Goal: Information Seeking & Learning: Learn about a topic

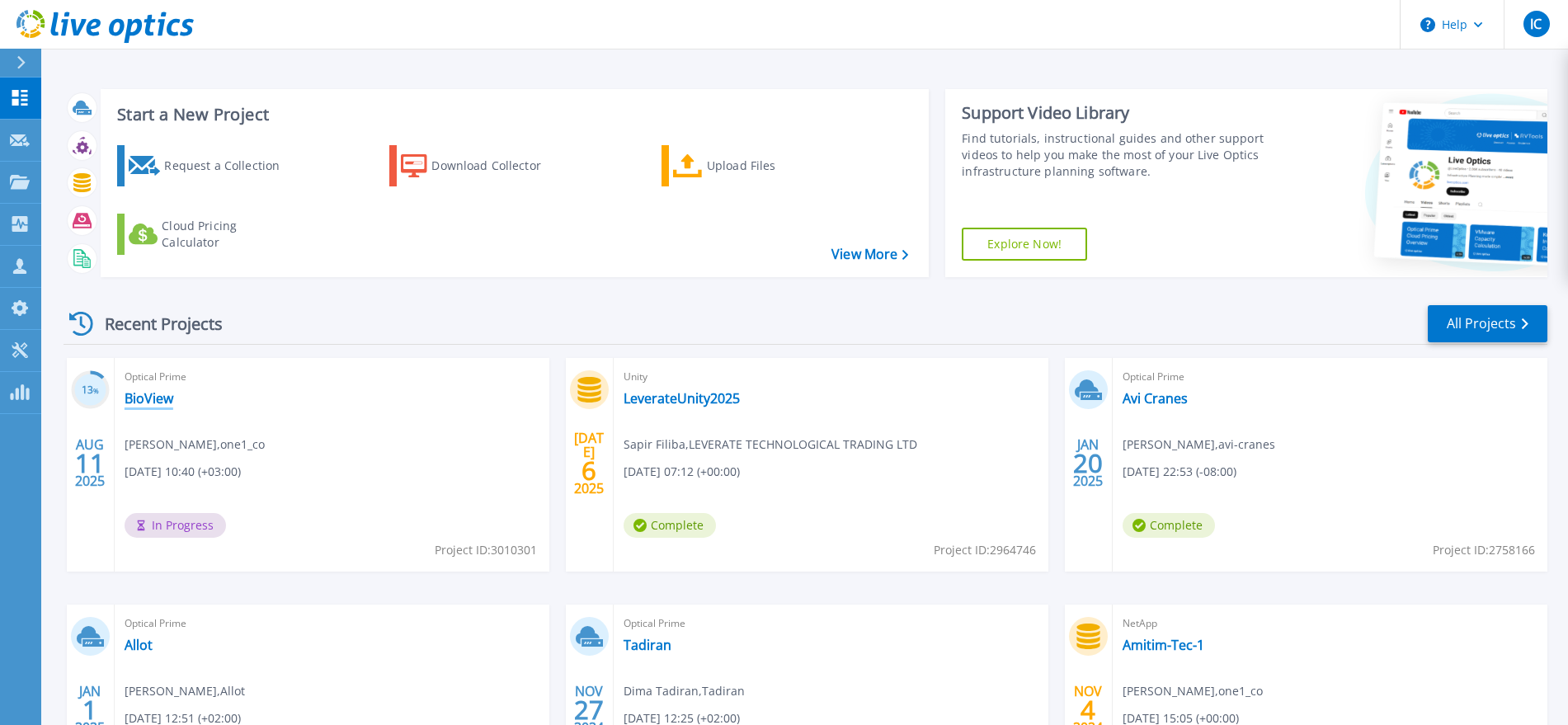
click at [148, 395] on link "BioView" at bounding box center [148, 398] width 48 height 17
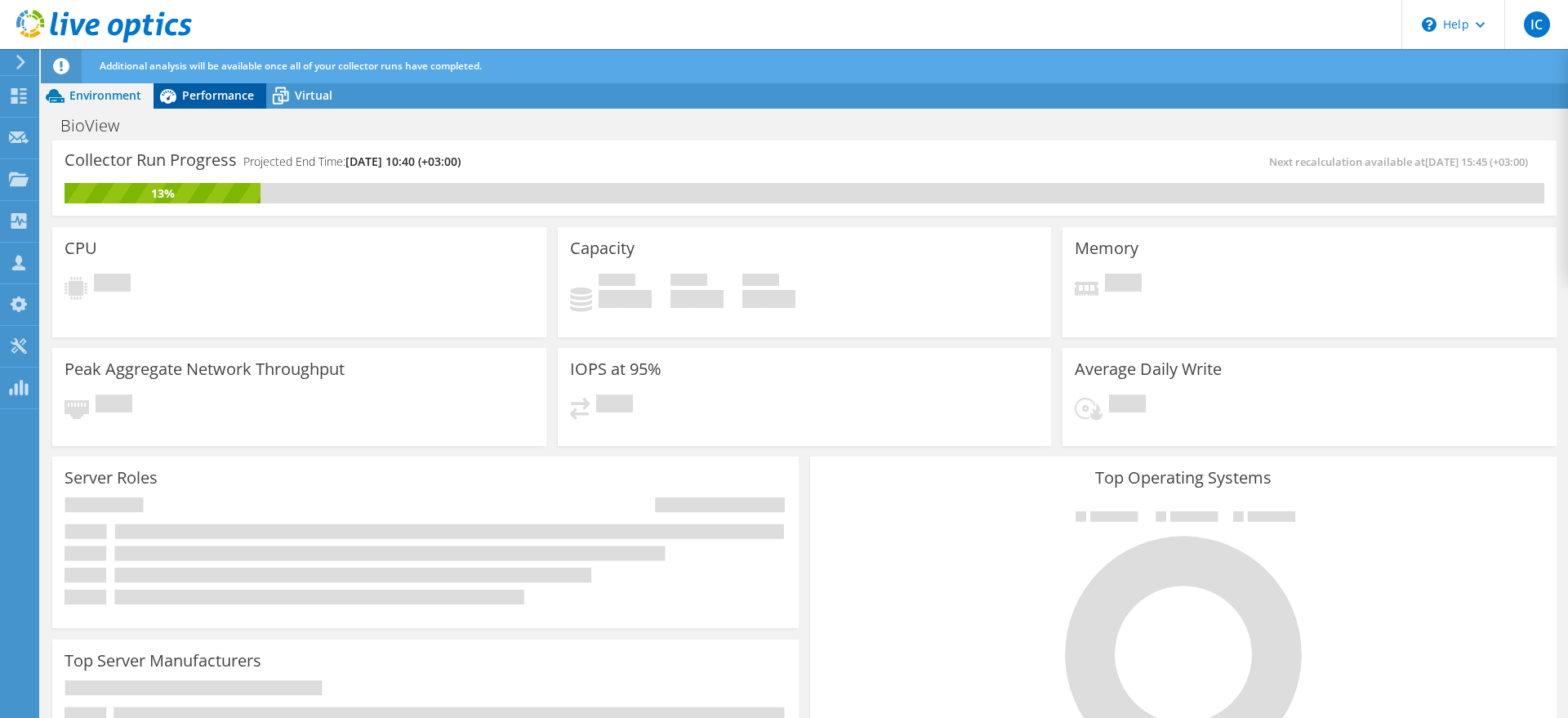
click at [202, 102] on span "Performance" at bounding box center [217, 95] width 71 height 16
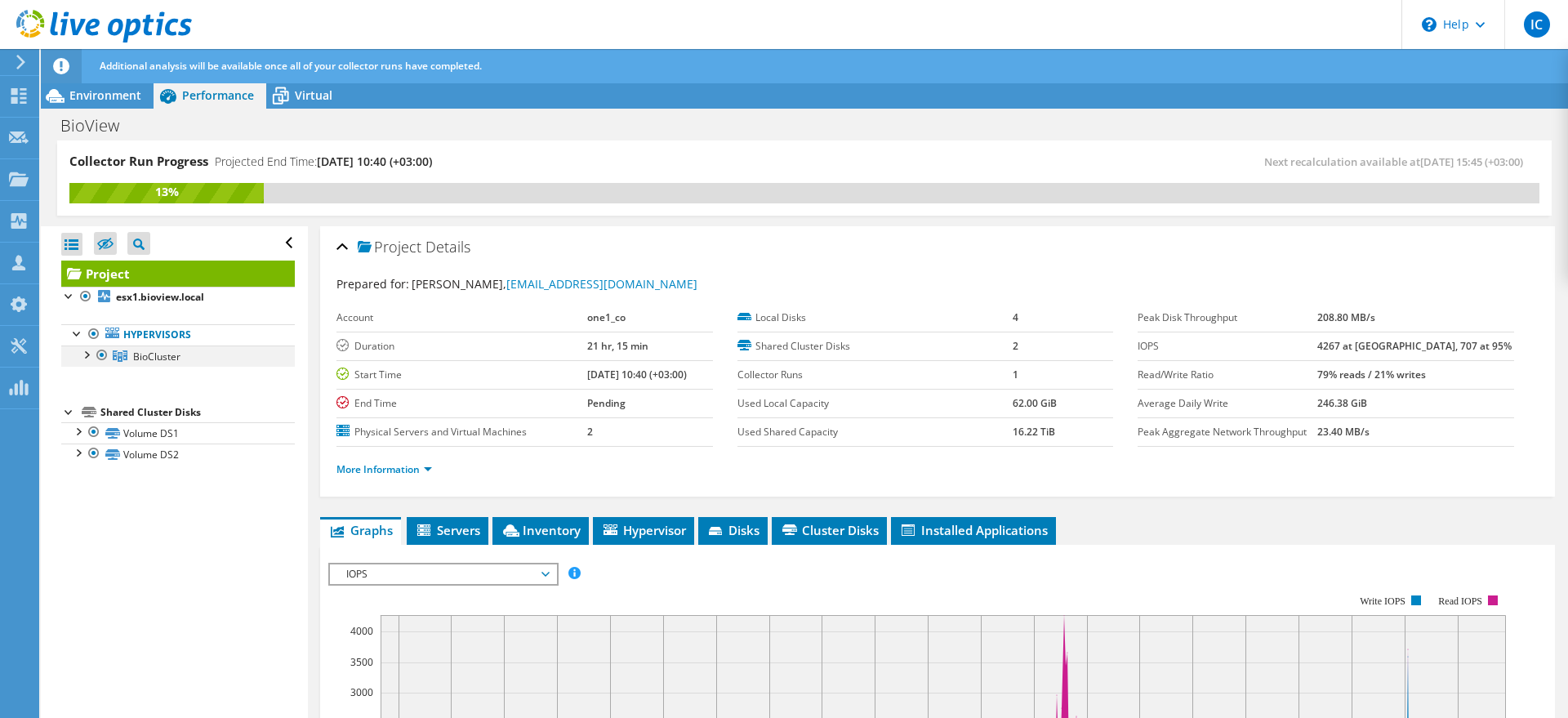
click at [89, 356] on div at bounding box center [85, 354] width 17 height 17
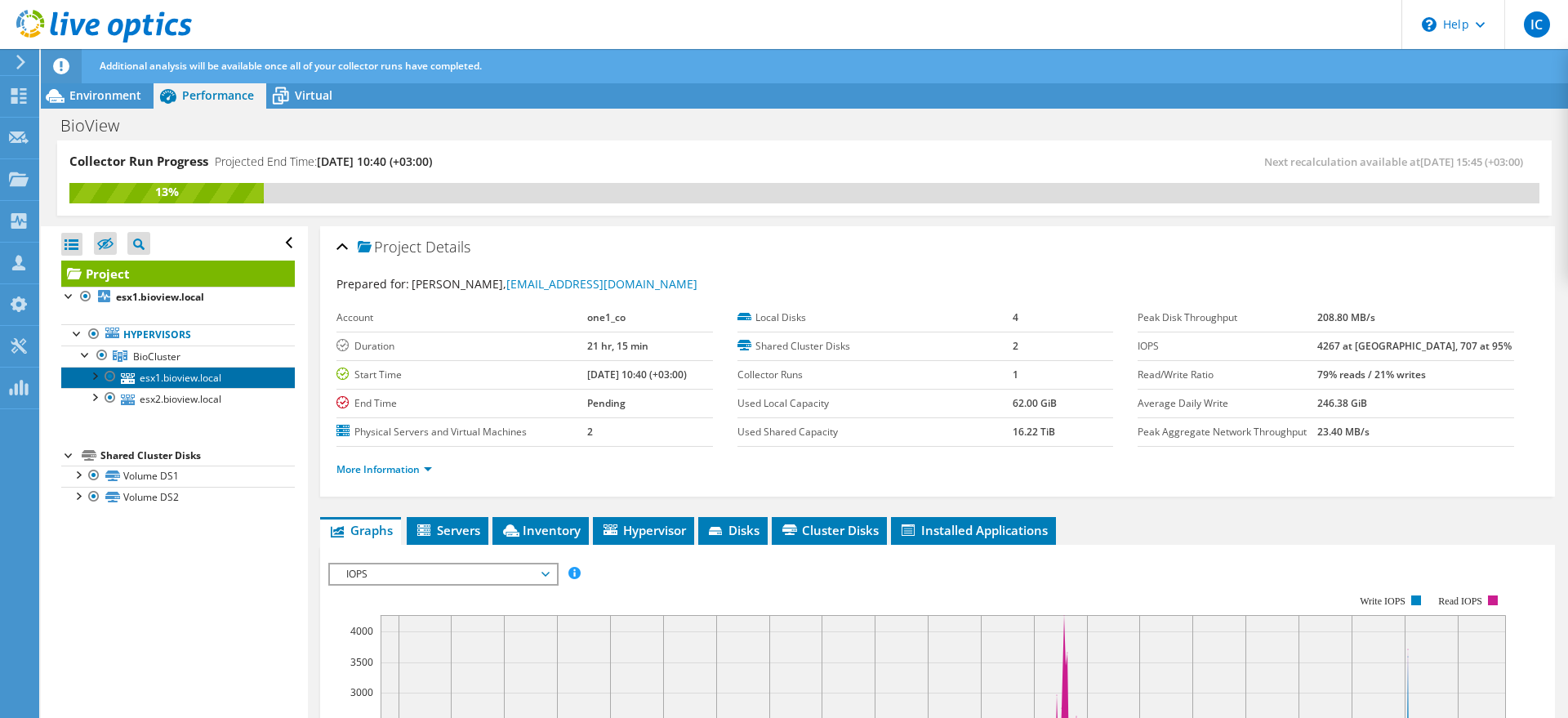
click at [149, 369] on link "esx1.bioview.local" at bounding box center [178, 377] width 233 height 22
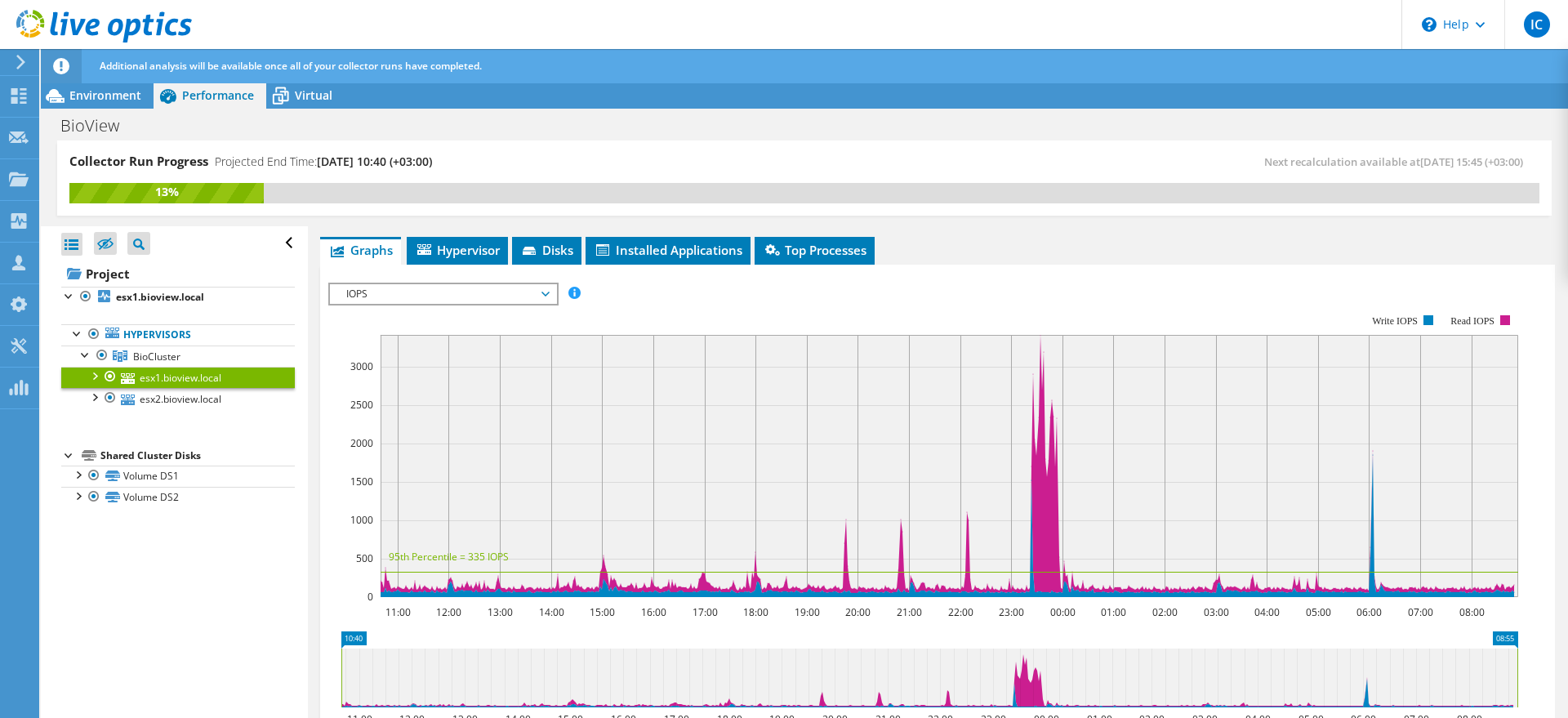
scroll to position [204, 0]
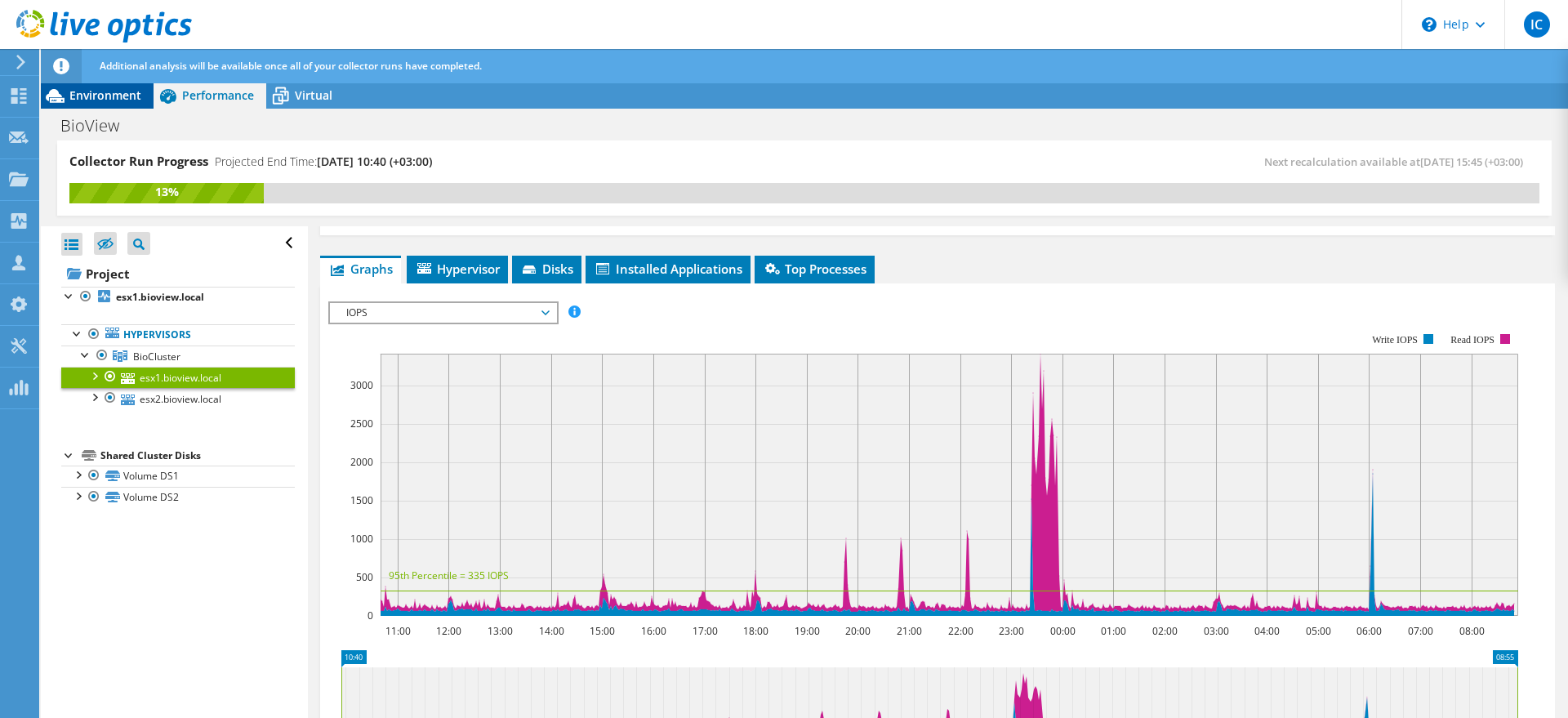
click at [109, 90] on span "Environment" at bounding box center [105, 95] width 71 height 16
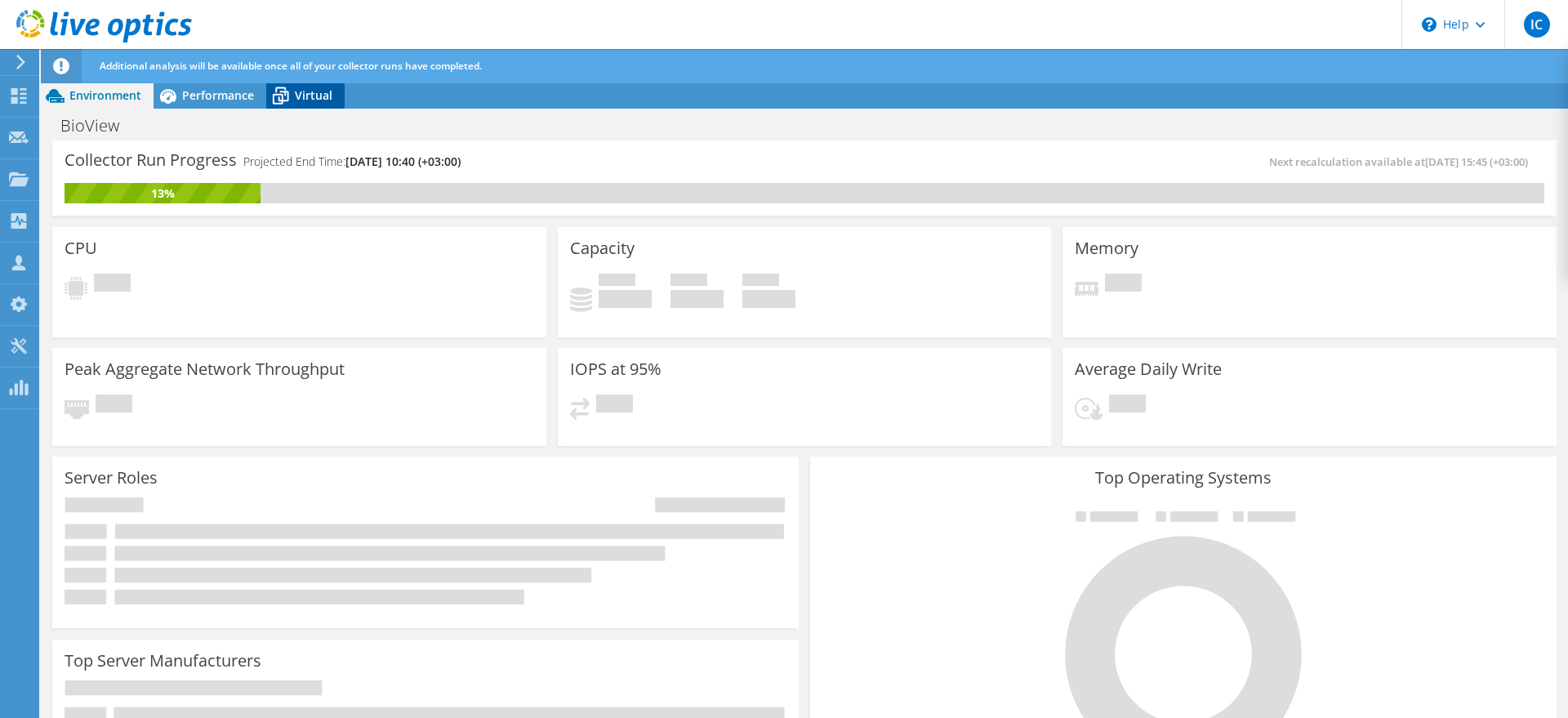
click at [340, 94] on div "Virtual" at bounding box center [306, 95] width 78 height 26
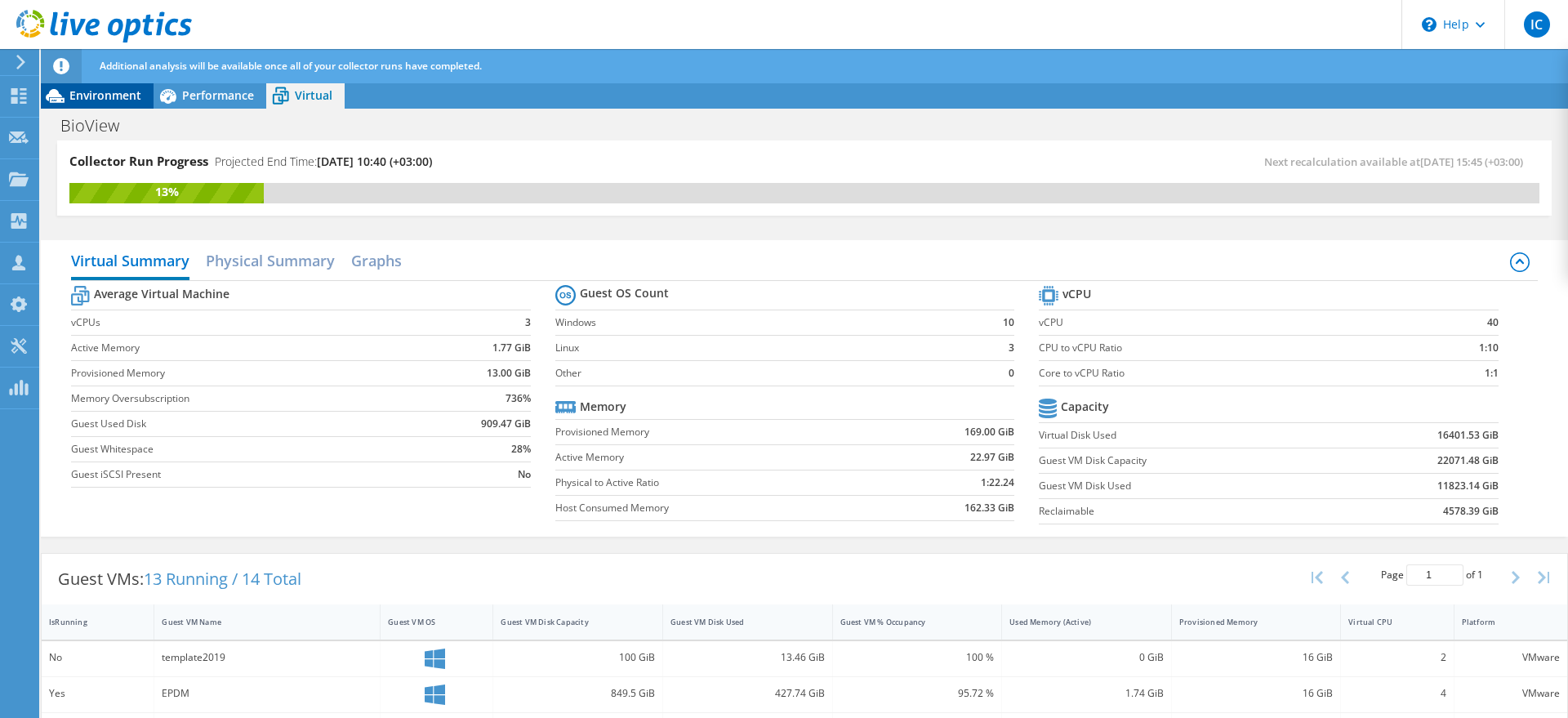
click at [95, 91] on span "Environment" at bounding box center [105, 95] width 71 height 16
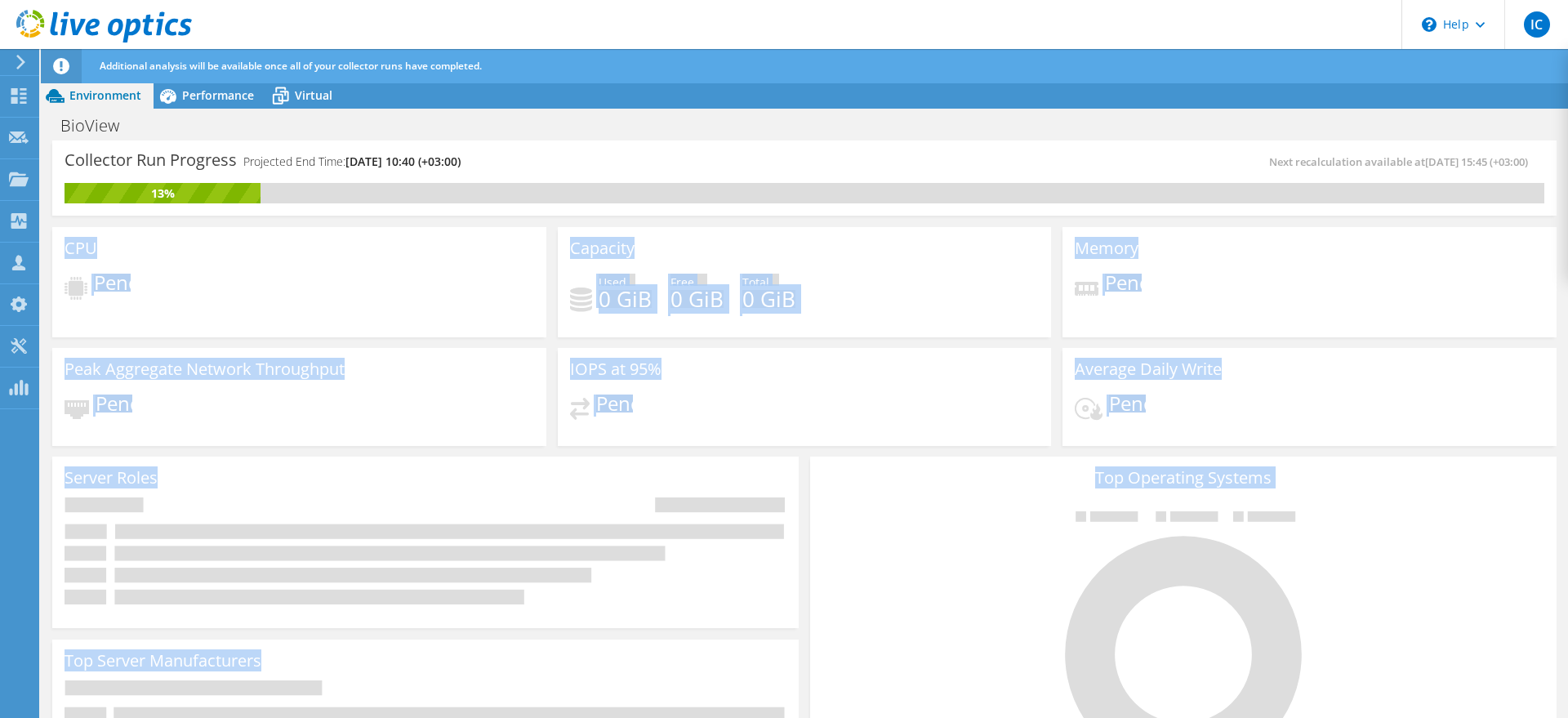
drag, startPoint x: 66, startPoint y: 244, endPoint x: 1088, endPoint y: 530, distance: 1061.3
click at [1088, 530] on section "Collector Run Progress Projected End Time: 08/18/2025, 10:40 (+03:00) Next reca…" at bounding box center [804, 713] width 1527 height 1146
click at [1063, 380] on div "Average Daily Write Pending" at bounding box center [1309, 397] width 494 height 98
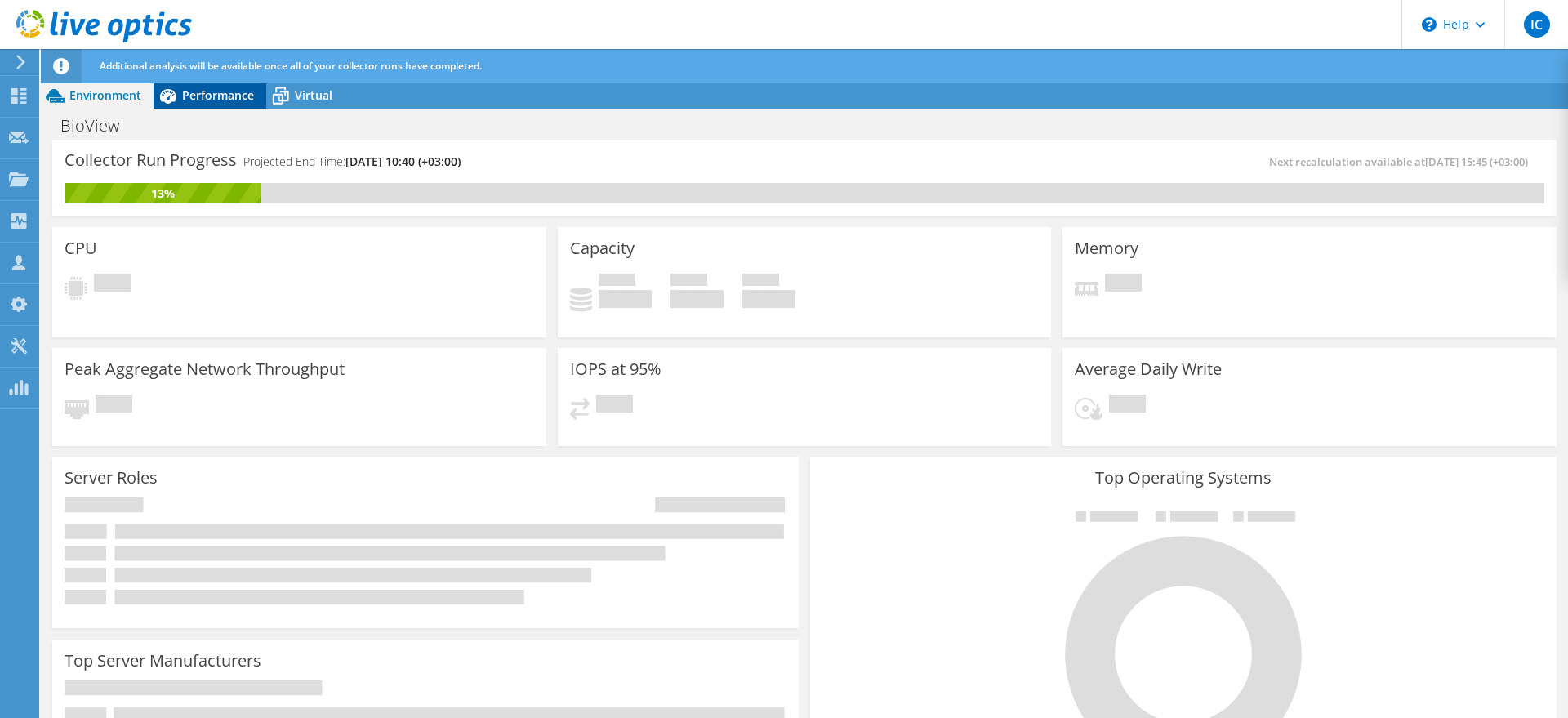
click at [194, 96] on span "Performance" at bounding box center [217, 95] width 71 height 16
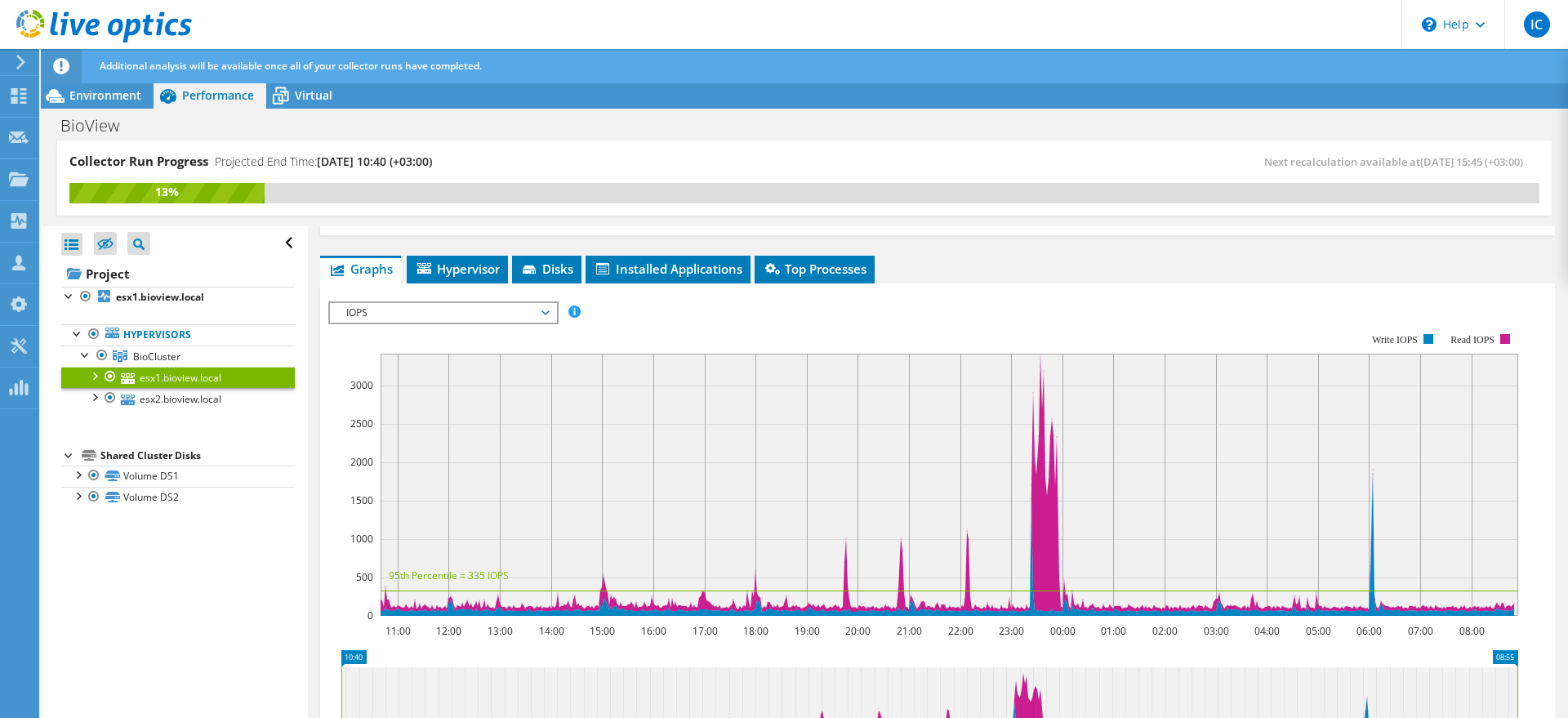
scroll to position [0, 0]
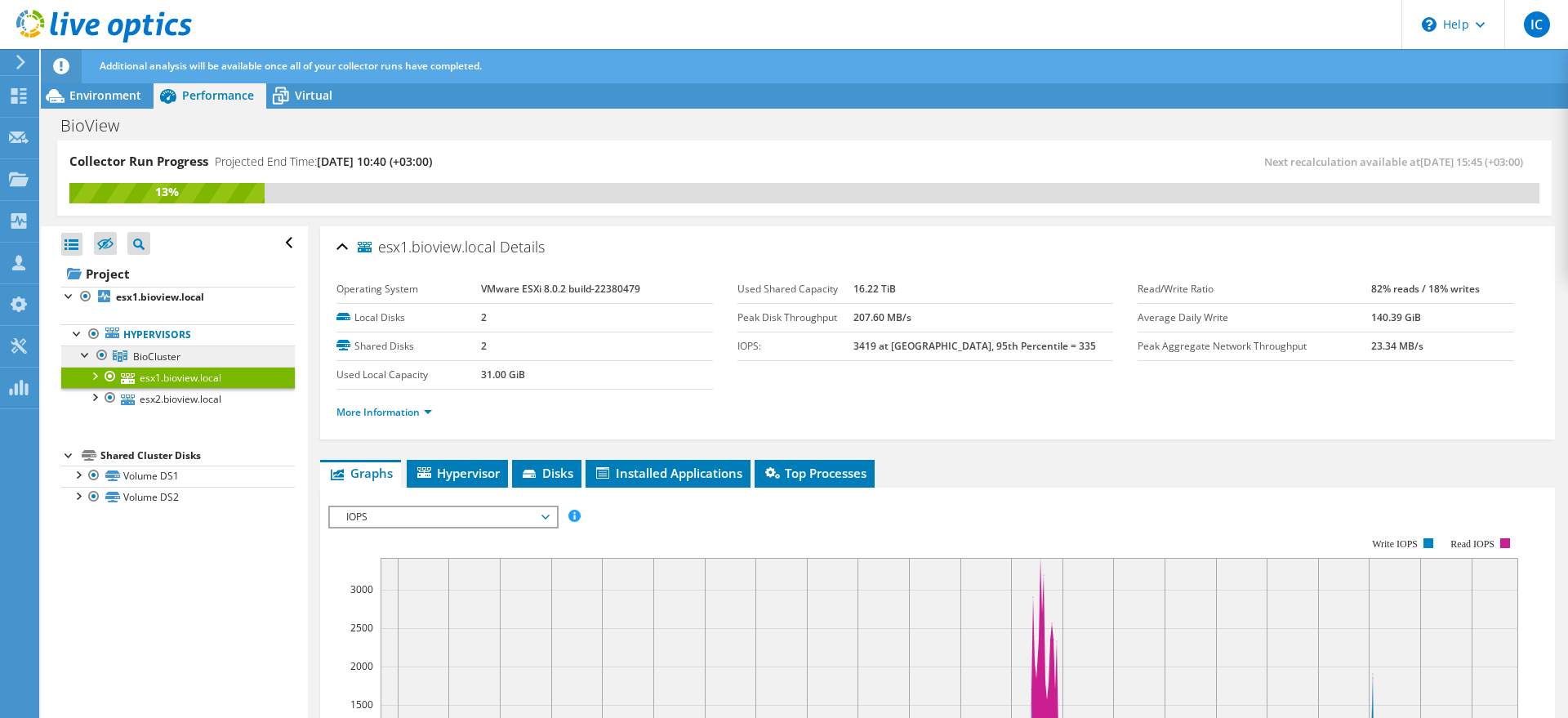
click at [145, 356] on span "BioCluster" at bounding box center [157, 357] width 47 height 14
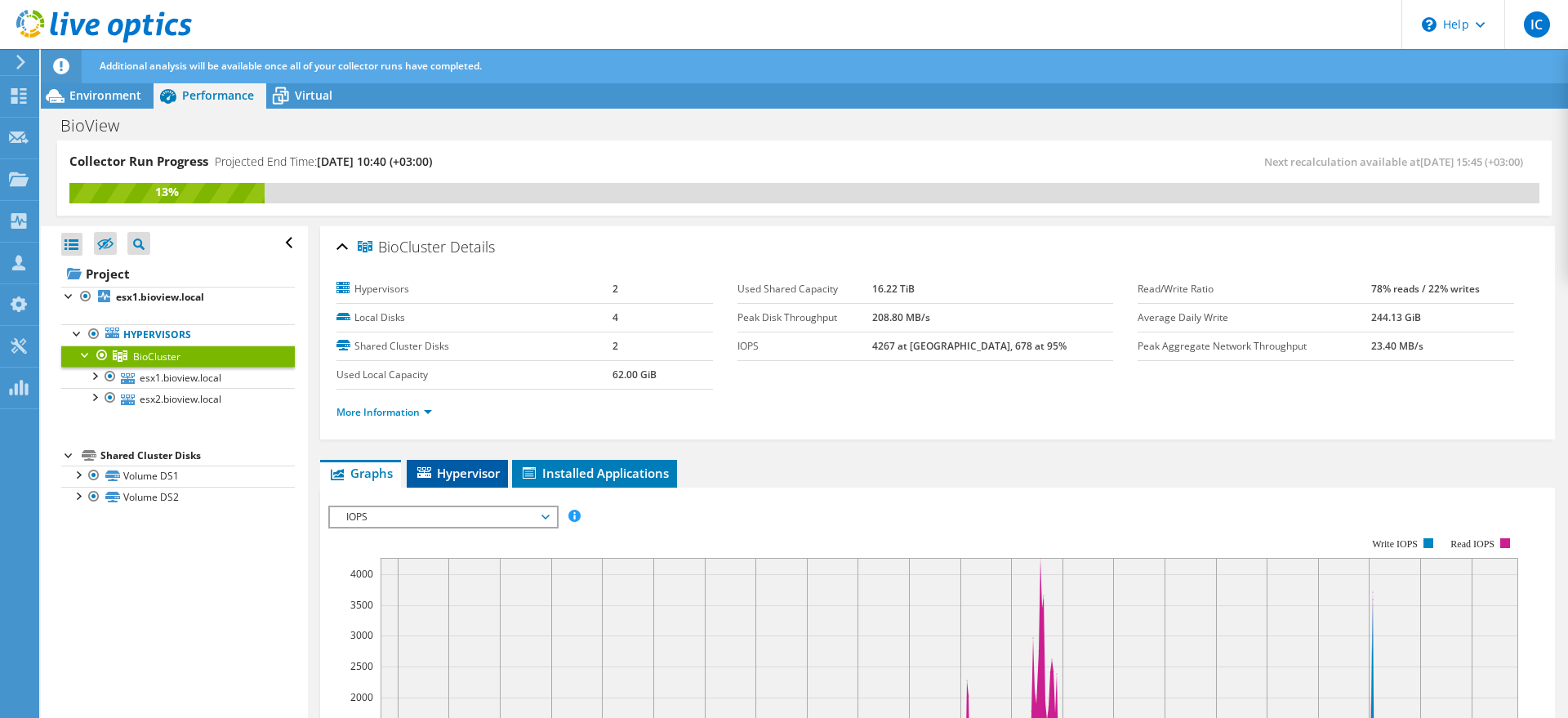
click at [451, 464] on span "Hypervisor" at bounding box center [456, 472] width 85 height 17
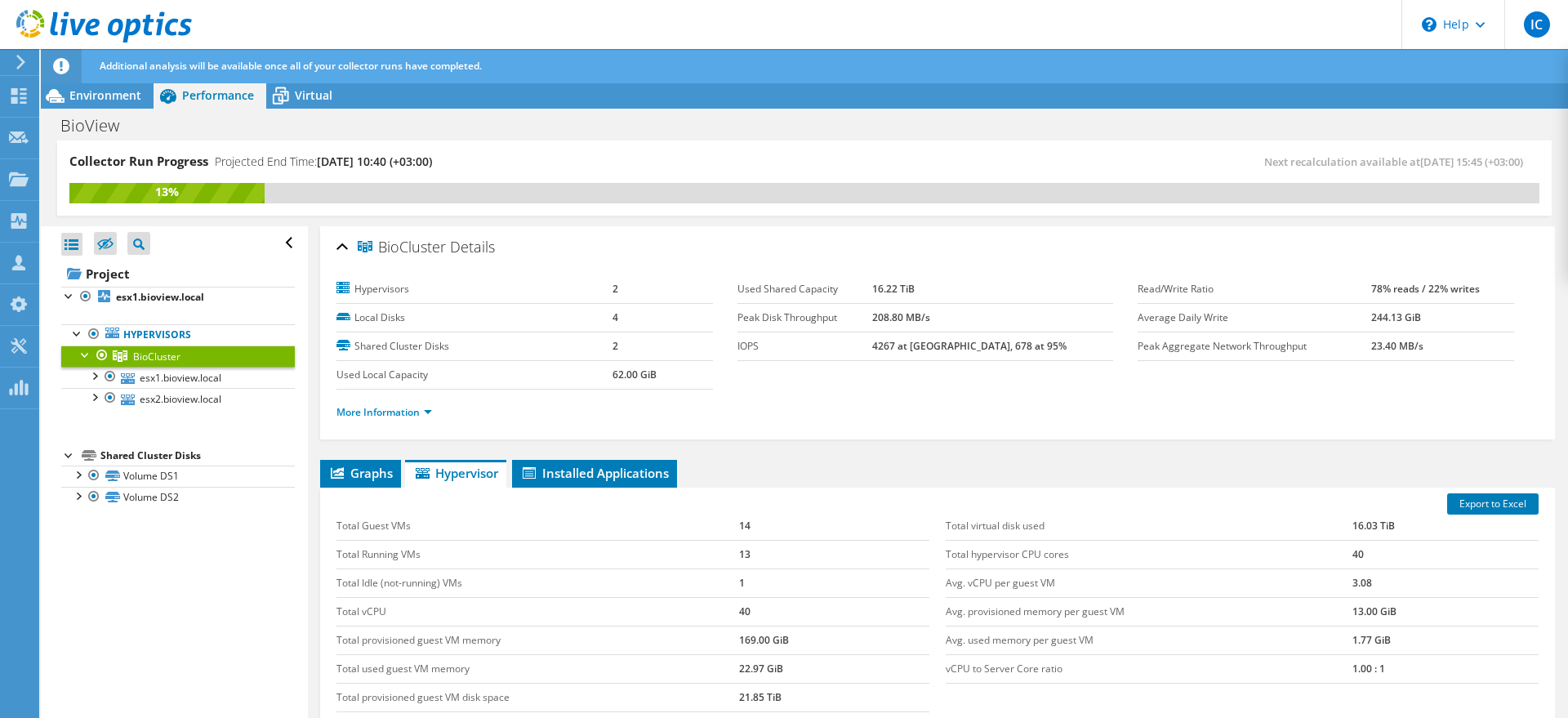
click at [78, 70] on div at bounding box center [62, 66] width 41 height 34
click at [74, 94] on span "Environment" at bounding box center [105, 95] width 71 height 16
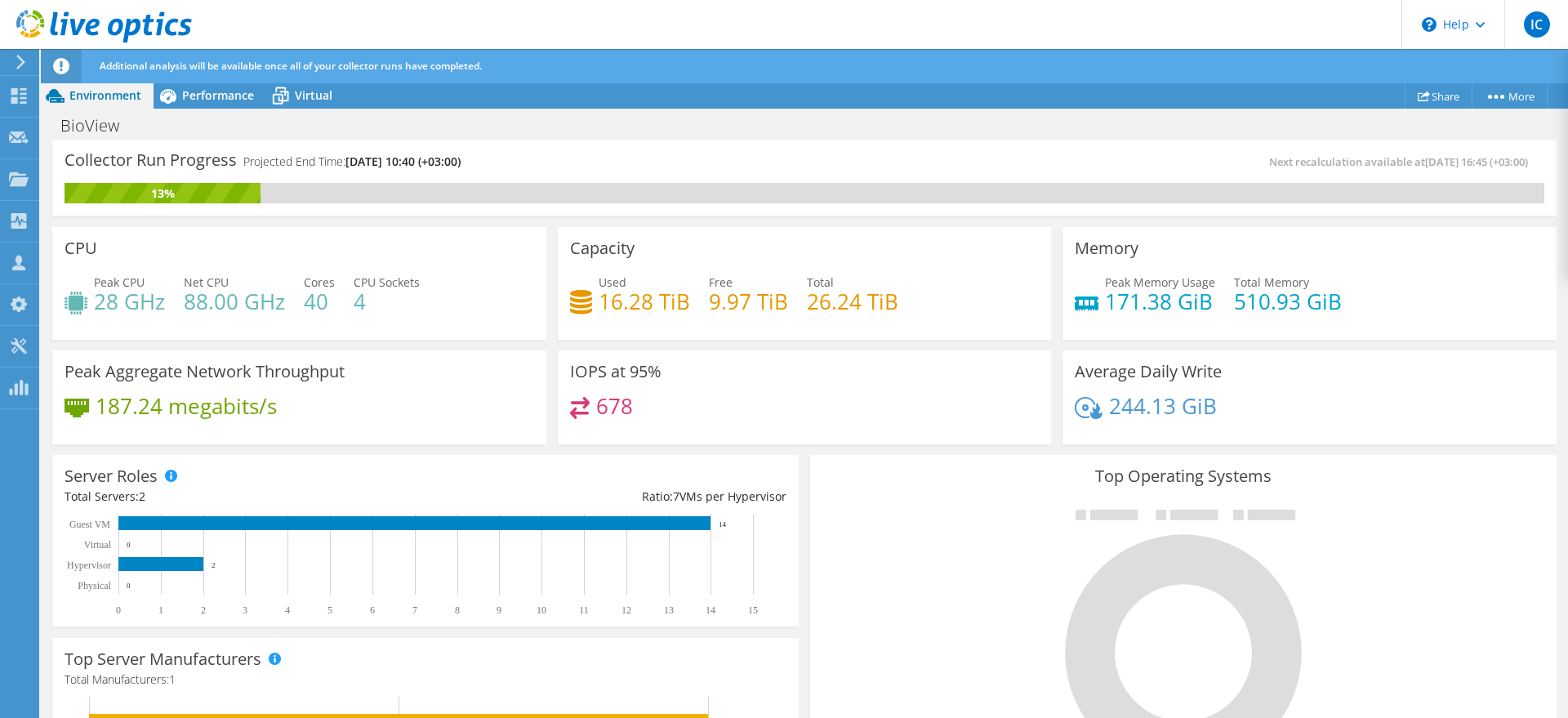
click at [1129, 306] on h4 "171.38 GiB" at bounding box center [1160, 301] width 111 height 18
click at [1280, 307] on h4 "510.93 GiB" at bounding box center [1288, 301] width 108 height 18
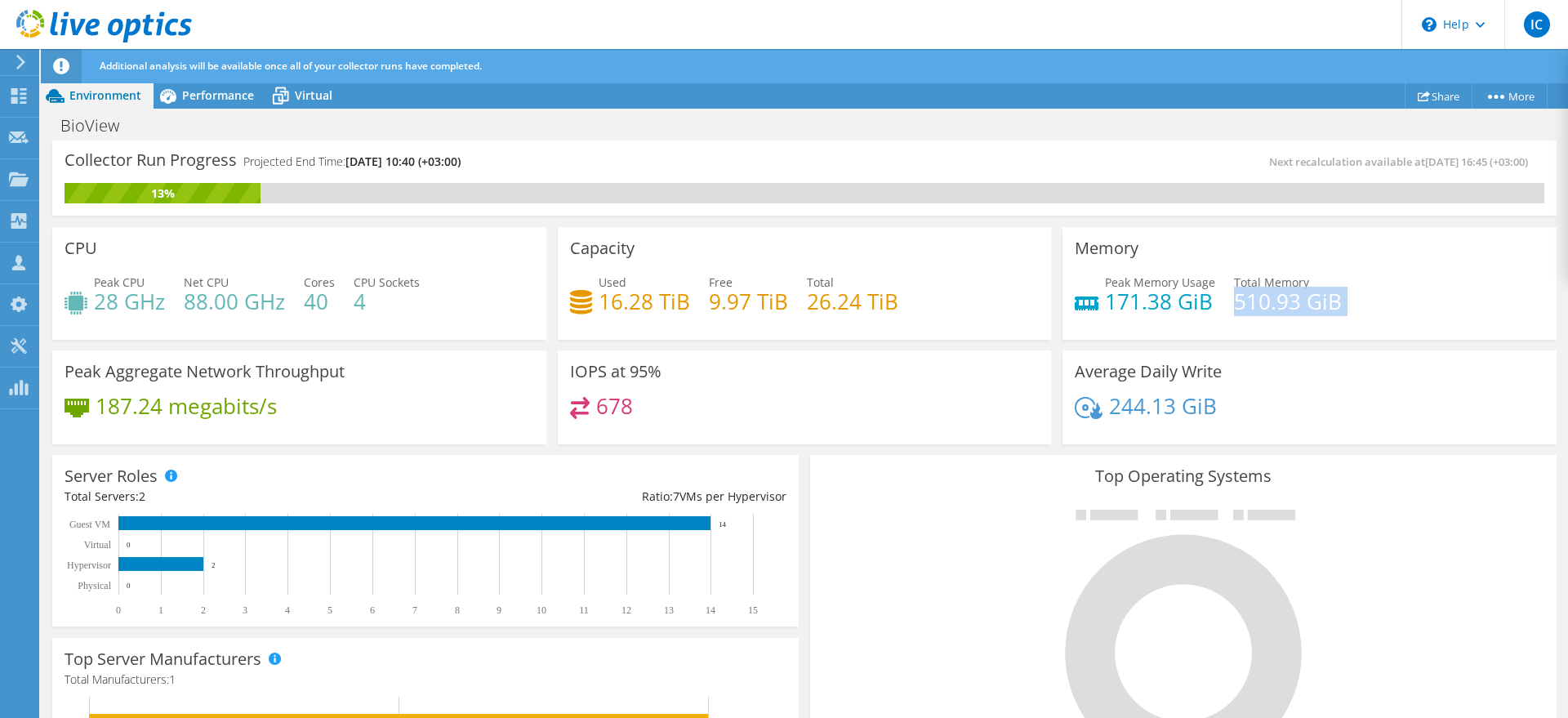
click at [1280, 307] on h4 "510.93 GiB" at bounding box center [1288, 301] width 108 height 18
click at [1137, 301] on h4 "171.38 GiB" at bounding box center [1160, 301] width 111 height 18
click at [1277, 299] on h4 "510.93 GiB" at bounding box center [1288, 301] width 108 height 18
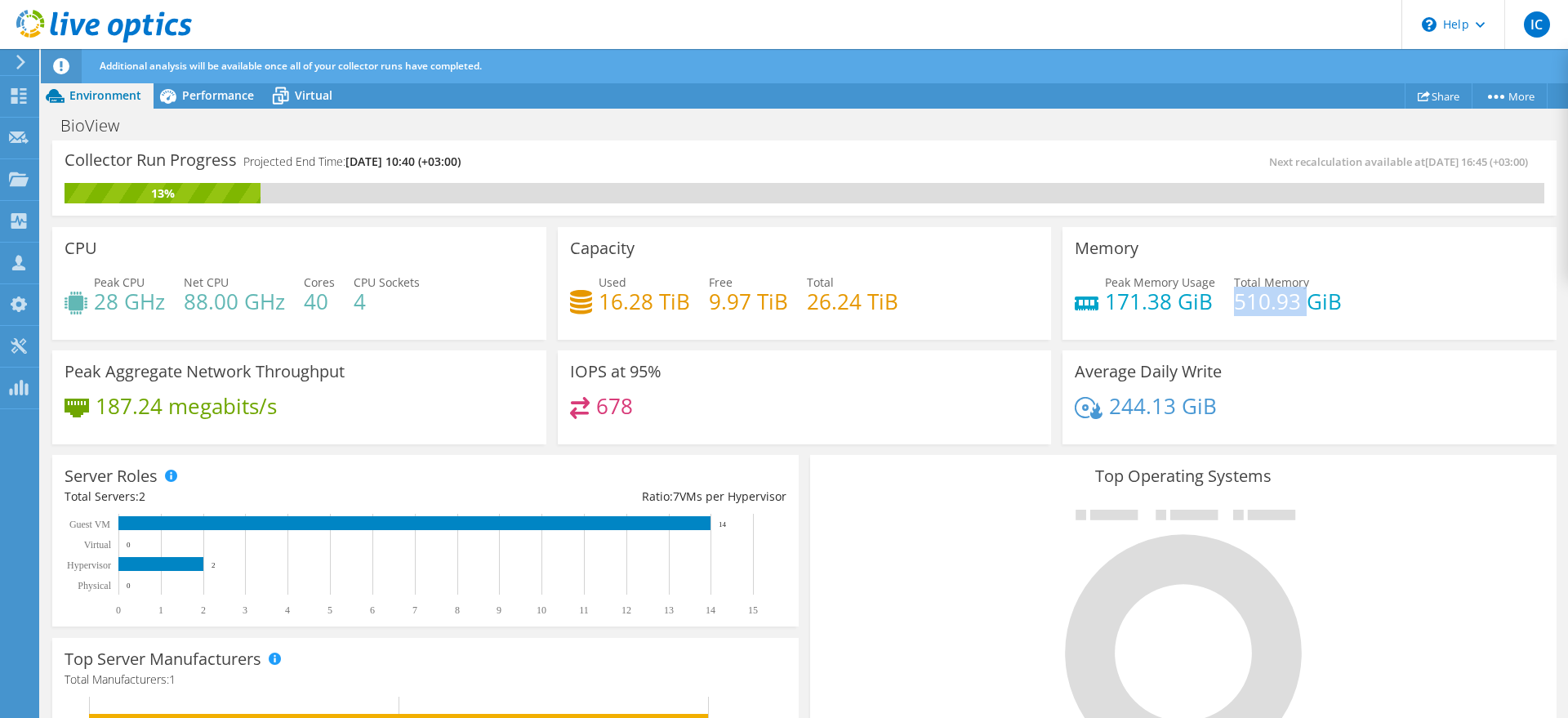
click at [1277, 299] on h4 "510.93 GiB" at bounding box center [1288, 301] width 108 height 18
click at [1180, 302] on h4 "171.38 GiB" at bounding box center [1160, 301] width 111 height 18
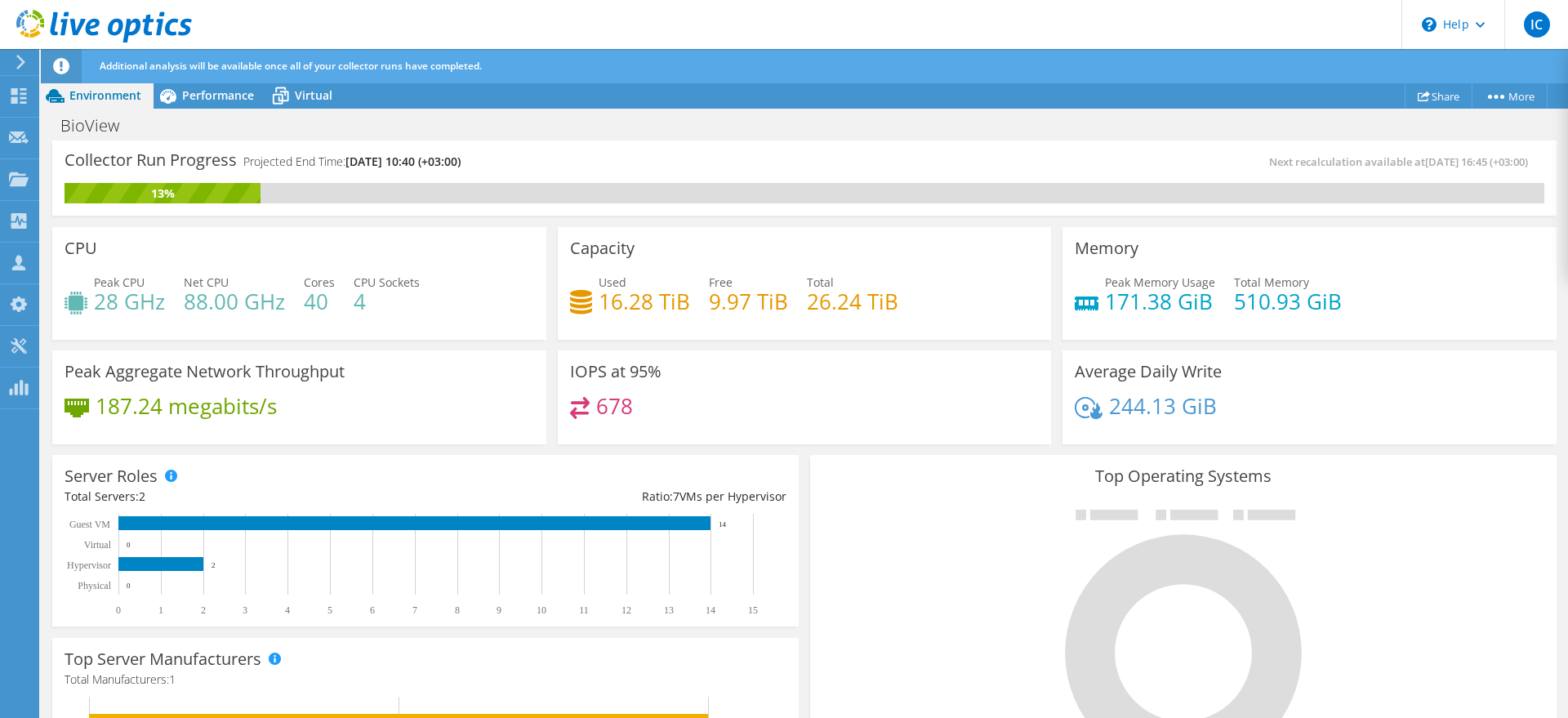
click at [1243, 298] on h4 "510.93 GiB" at bounding box center [1288, 301] width 108 height 18
click at [1162, 307] on h4 "171.38 GiB" at bounding box center [1160, 301] width 111 height 18
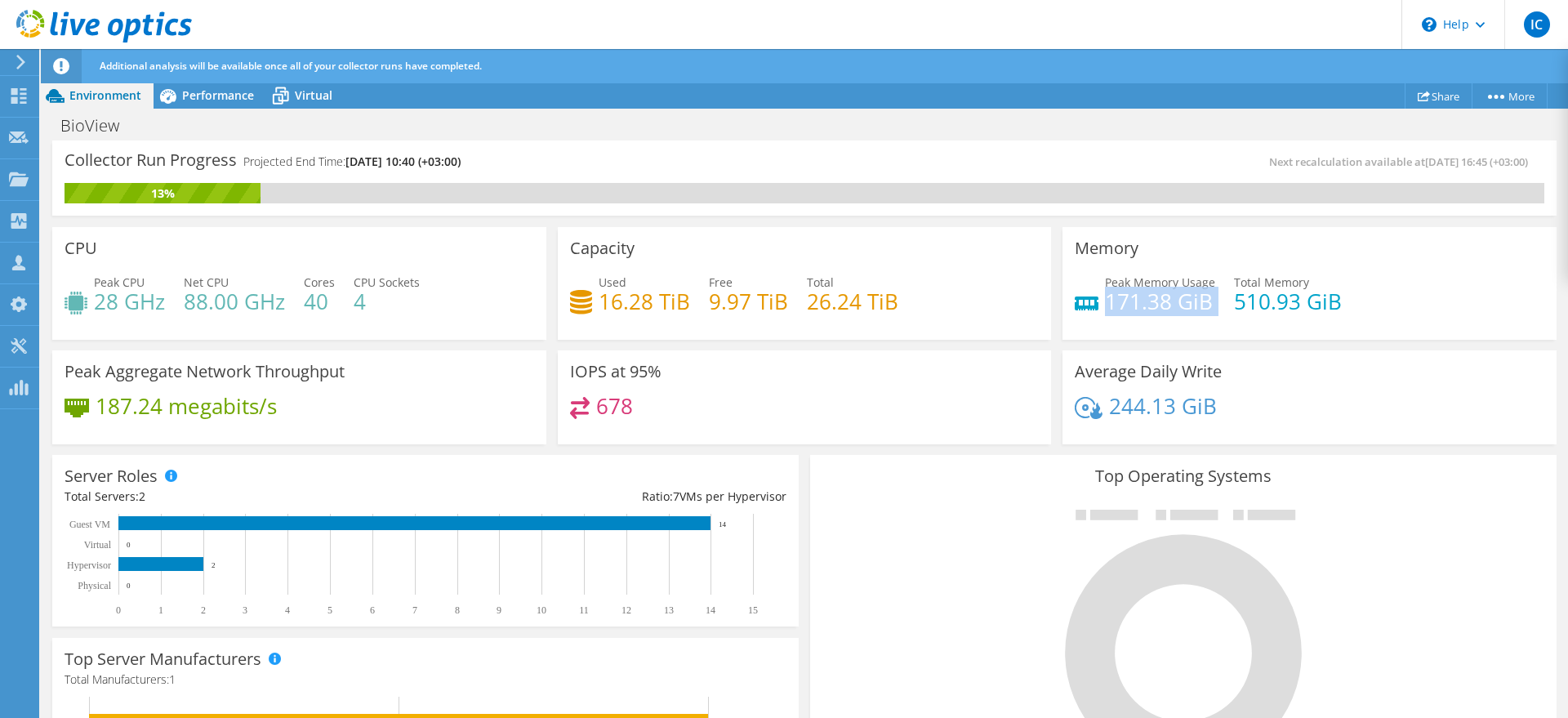
click at [1162, 307] on h4 "171.38 GiB" at bounding box center [1160, 301] width 111 height 18
click at [1239, 302] on h4 "510.93 GiB" at bounding box center [1288, 301] width 108 height 18
click at [200, 403] on h4 "187.24 megabits/s" at bounding box center [186, 406] width 181 height 18
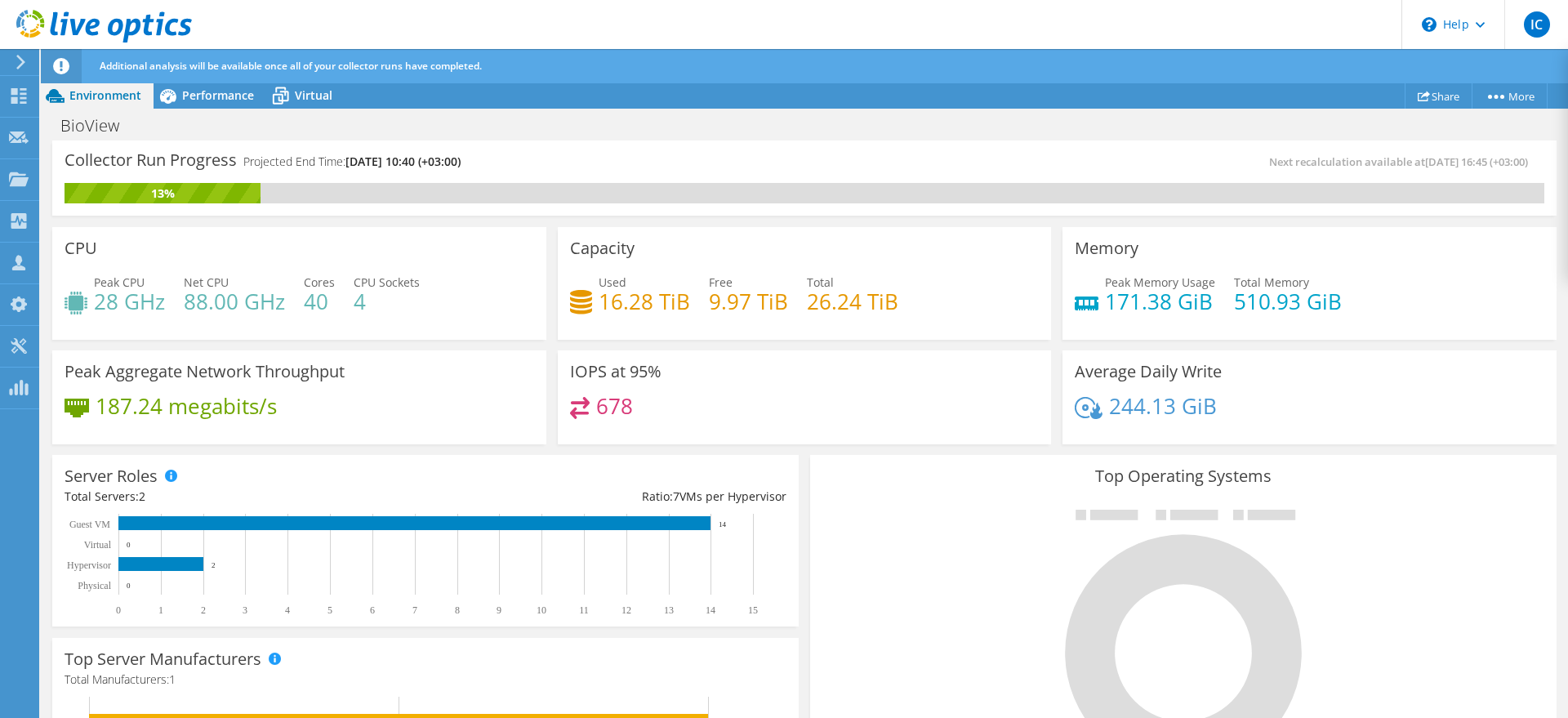
click at [250, 367] on h3 "Peak Aggregate Network Throughput" at bounding box center [205, 371] width 280 height 18
